Goal: Information Seeking & Learning: Learn about a topic

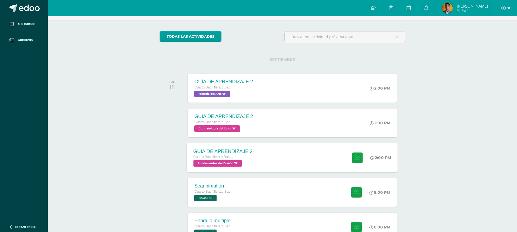
scroll to position [81, 0]
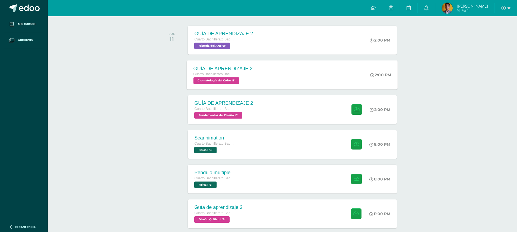
click at [253, 69] on div "GUÍA DE APRENDIZAJE 2 Cuarto Bachillerato Bachillerato en CCLL con Orientación …" at bounding box center [223, 74] width 72 height 29
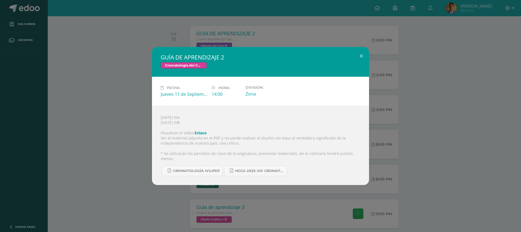
click at [419, 138] on div "GUÍA DE APRENDIZAJE 2 Cromatología del Color Fecha: Jueves 11 de Septiembre Hor…" at bounding box center [260, 116] width 516 height 138
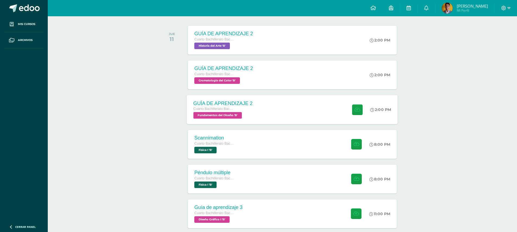
click at [288, 115] on div "GUÍA DE APRENDIZAJE 2 Cuarto Bachillerato Bachillerato en CCLL con Orientación …" at bounding box center [292, 109] width 211 height 29
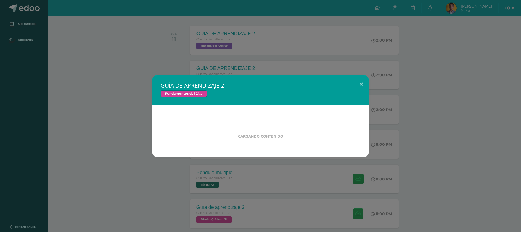
click at [444, 117] on div "GUÍA DE APRENDIZAJE 2 Fundamentos del Diseño Cargando contenido" at bounding box center [260, 116] width 516 height 82
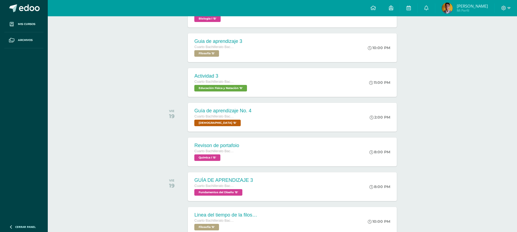
scroll to position [401, 0]
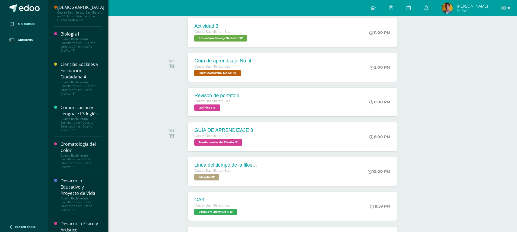
click at [15, 25] on span at bounding box center [12, 24] width 10 height 10
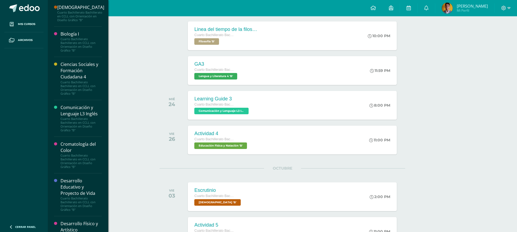
scroll to position [163, 0]
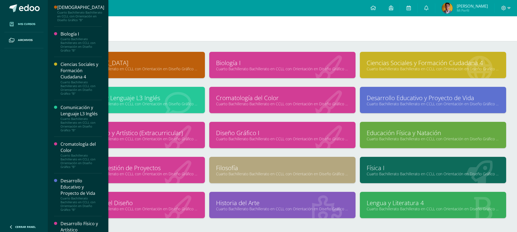
click at [27, 24] on span "Mis cursos" at bounding box center [26, 24] width 17 height 4
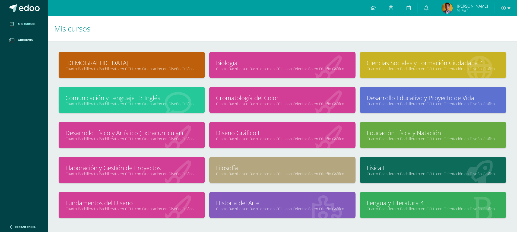
click at [217, 28] on h1 "Mis cursos" at bounding box center [282, 28] width 456 height 25
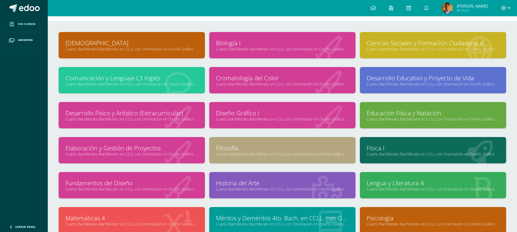
scroll to position [20, 0]
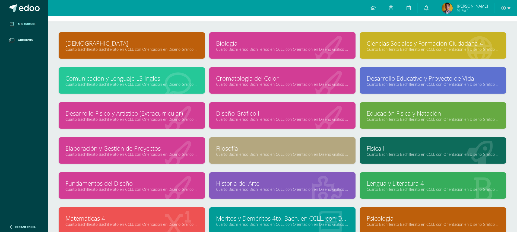
click at [428, 11] on span at bounding box center [426, 8] width 4 height 6
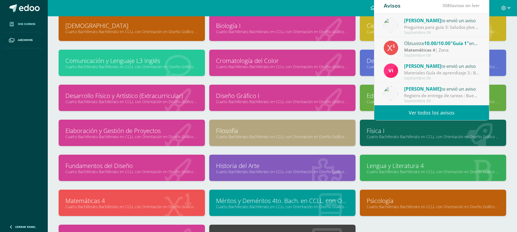
scroll to position [47, 0]
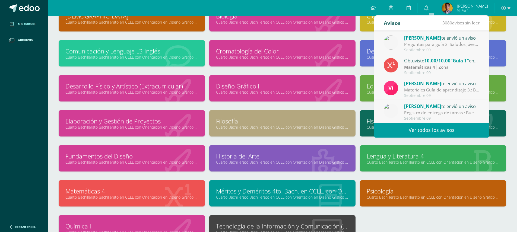
click at [432, 127] on link "Ver todos los avisos" at bounding box center [431, 130] width 115 height 15
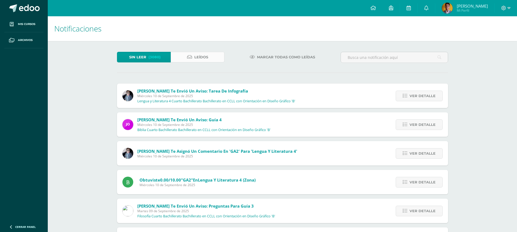
click at [197, 59] on span "Leídos" at bounding box center [201, 57] width 14 height 10
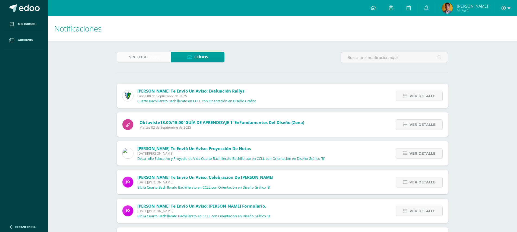
click at [133, 56] on span "Sin leer" at bounding box center [137, 57] width 17 height 10
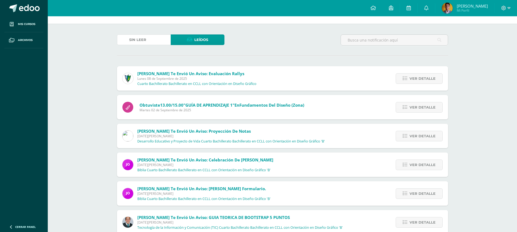
scroll to position [27, 0]
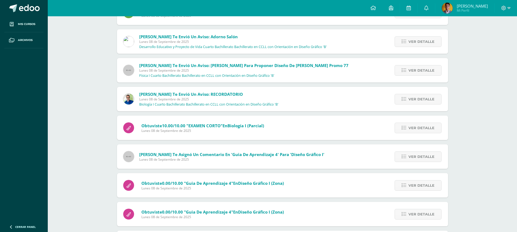
scroll to position [435, 0]
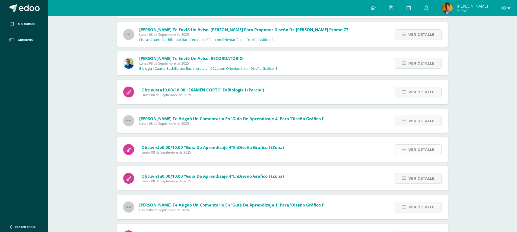
click at [402, 152] on link "Ver detalle" at bounding box center [417, 149] width 47 height 11
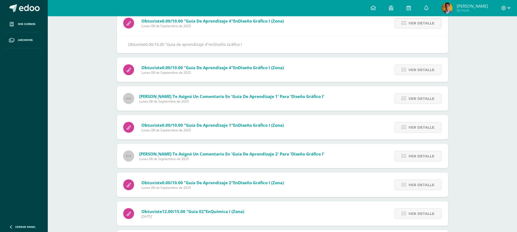
scroll to position [571, 0]
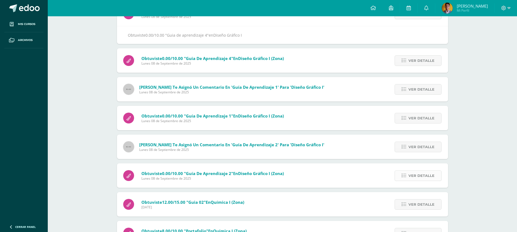
click at [413, 178] on span "Ver detalle" at bounding box center [421, 176] width 26 height 10
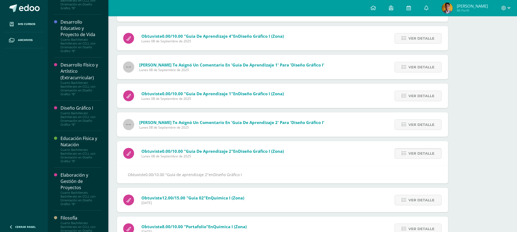
scroll to position [190, 0]
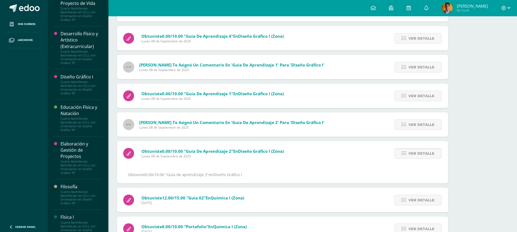
click at [71, 85] on div "Cuarto Bachillerato Bachillerato en CCLL con Orientación en Diseño Gráfico "B"" at bounding box center [80, 87] width 41 height 15
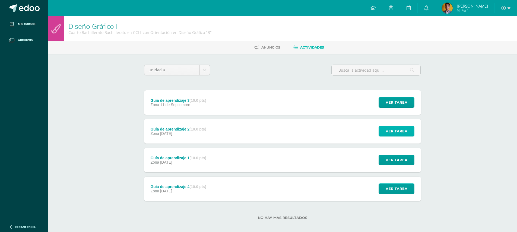
click at [394, 135] on span "Ver tarea" at bounding box center [396, 131] width 22 height 10
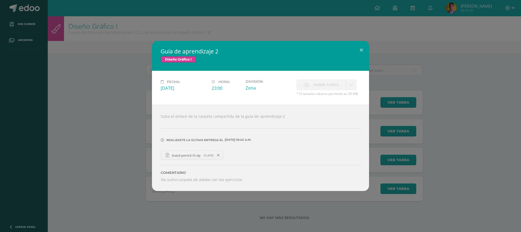
click at [192, 159] on link "Guia2-parte2-31.zip 35.8MB" at bounding box center [192, 155] width 63 height 9
drag, startPoint x: 471, startPoint y: 124, endPoint x: 471, endPoint y: 121, distance: 3.3
click at [471, 121] on div "Guía de aprendizaje 2 Diseño Gráfico I Fecha: [DATE] Hora: 23:00 División: Canc…" at bounding box center [260, 116] width 516 height 150
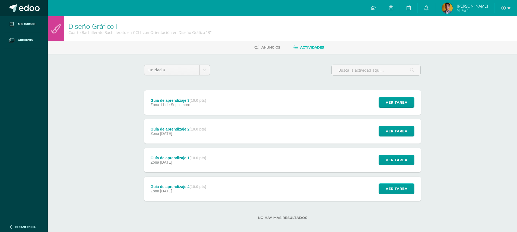
click at [24, 13] on link at bounding box center [24, 8] width 48 height 16
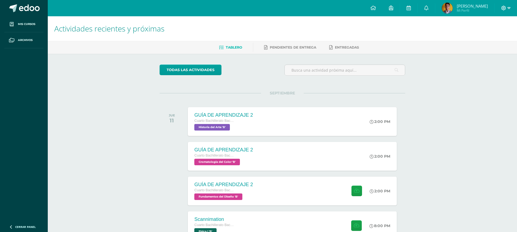
click at [506, 6] on icon at bounding box center [503, 8] width 5 height 5
click at [497, 36] on span "Cerrar sesión" at bounding box center [492, 36] width 24 height 5
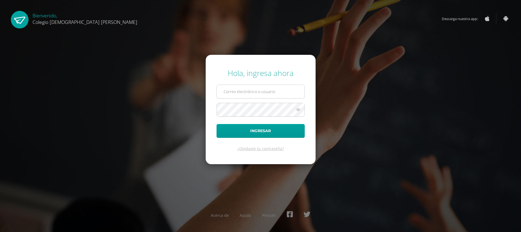
click at [245, 87] on input "text" at bounding box center [261, 91] width 88 height 13
drag, startPoint x: 93, startPoint y: 61, endPoint x: 81, endPoint y: 45, distance: 19.6
click at [95, 60] on div "Hola, ingresa ahora Ingresar ¿Olvidaste tu contraseña? Acerca de Ayuda Presskit" at bounding box center [260, 116] width 525 height 232
